Goal: Task Accomplishment & Management: Manage account settings

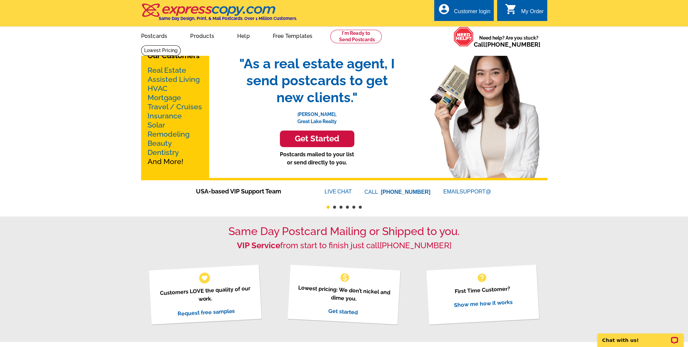
click at [526, 9] on div "My Order" at bounding box center [533, 12] width 23 height 9
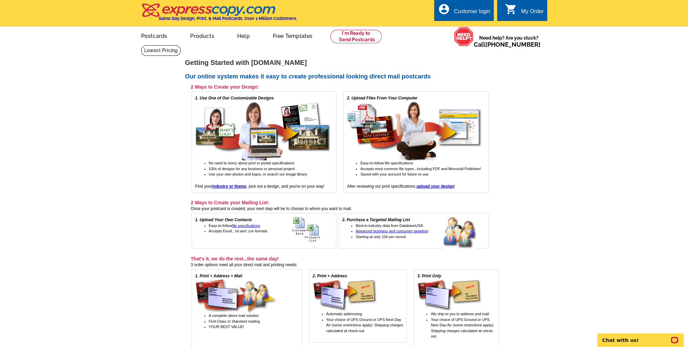
click at [460, 6] on div "account_circle Customer login" at bounding box center [465, 10] width 60 height 21
click at [460, 7] on div "account_circle Customer login" at bounding box center [465, 10] width 60 height 21
click at [446, 14] on icon "account_circle" at bounding box center [444, 9] width 12 height 12
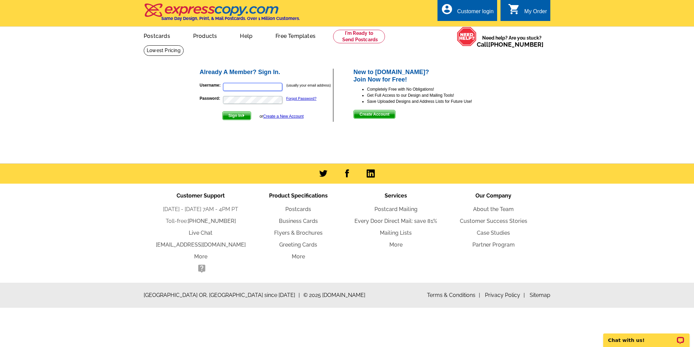
type input "agenthalina@gmail.com"
click at [236, 116] on span "Sign In" at bounding box center [237, 116] width 28 height 8
